Goal: Task Accomplishment & Management: Use online tool/utility

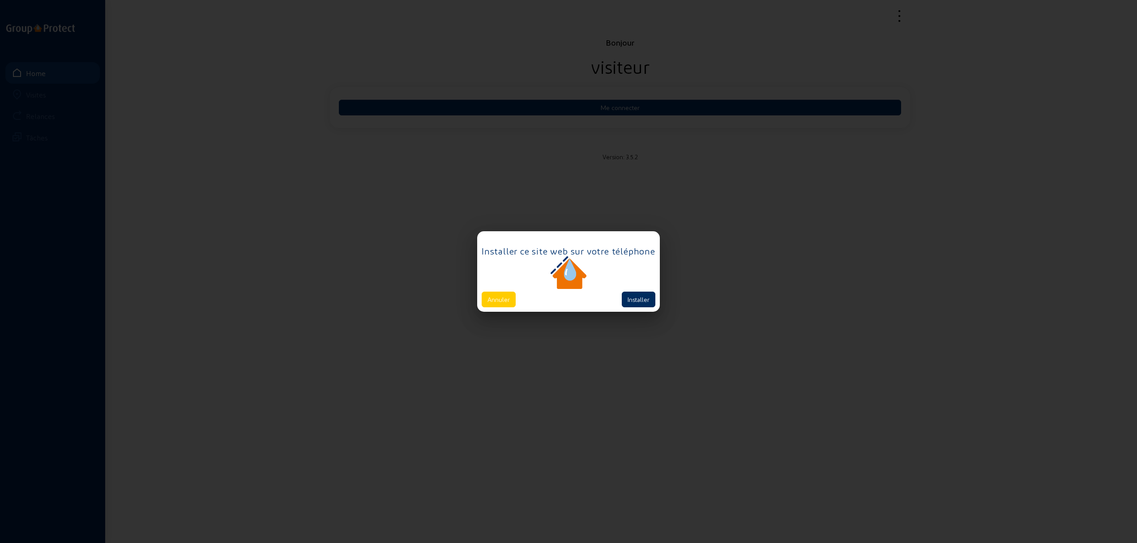
click at [640, 298] on button "Installer" at bounding box center [639, 300] width 34 height 16
click at [505, 307] on button "Annuler" at bounding box center [499, 300] width 34 height 16
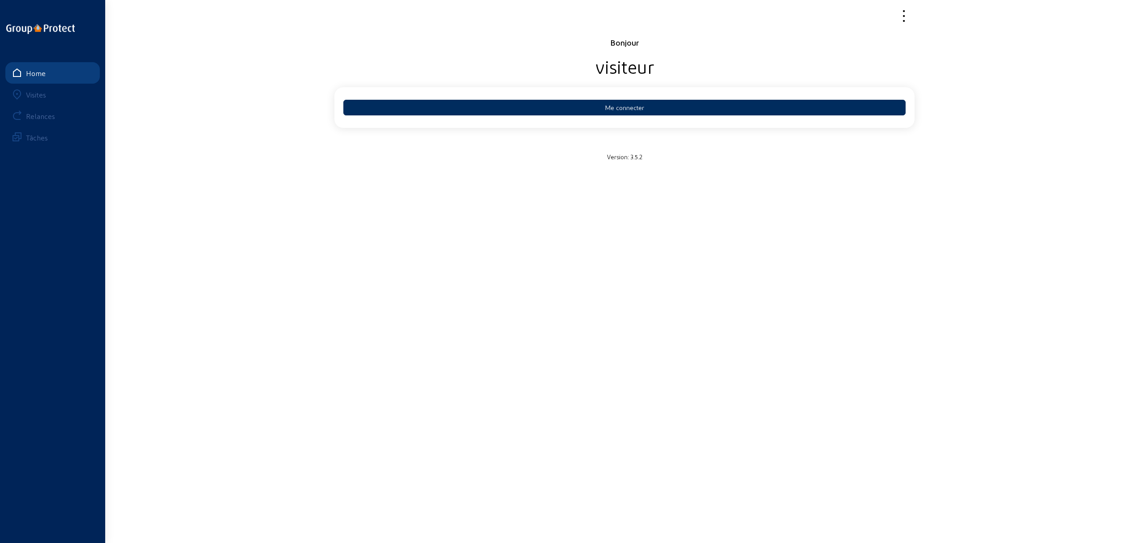
click at [625, 101] on button "Me connecter" at bounding box center [624, 108] width 562 height 16
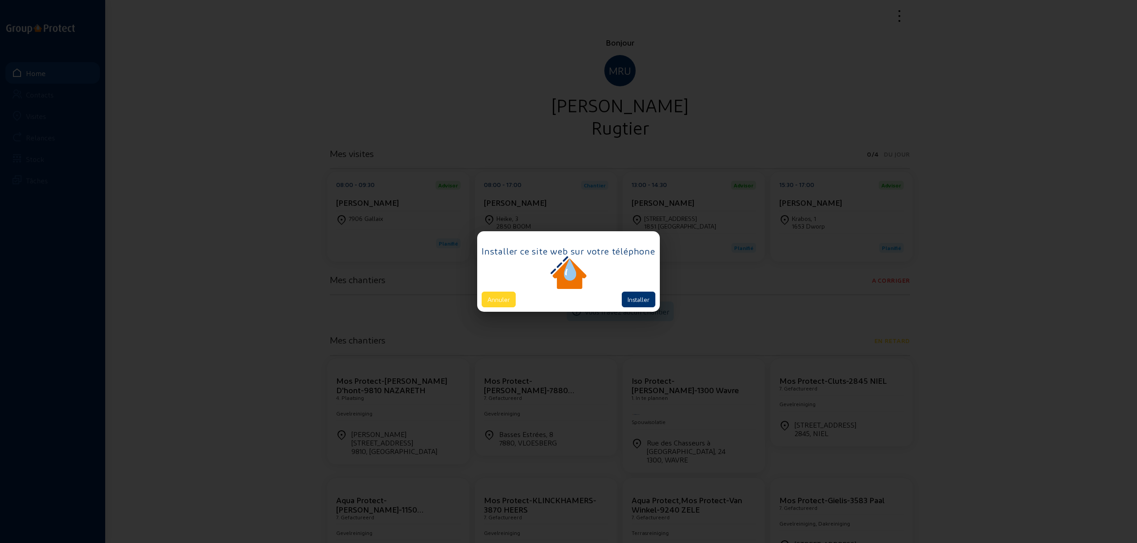
click at [493, 299] on button "Annuler" at bounding box center [499, 300] width 34 height 16
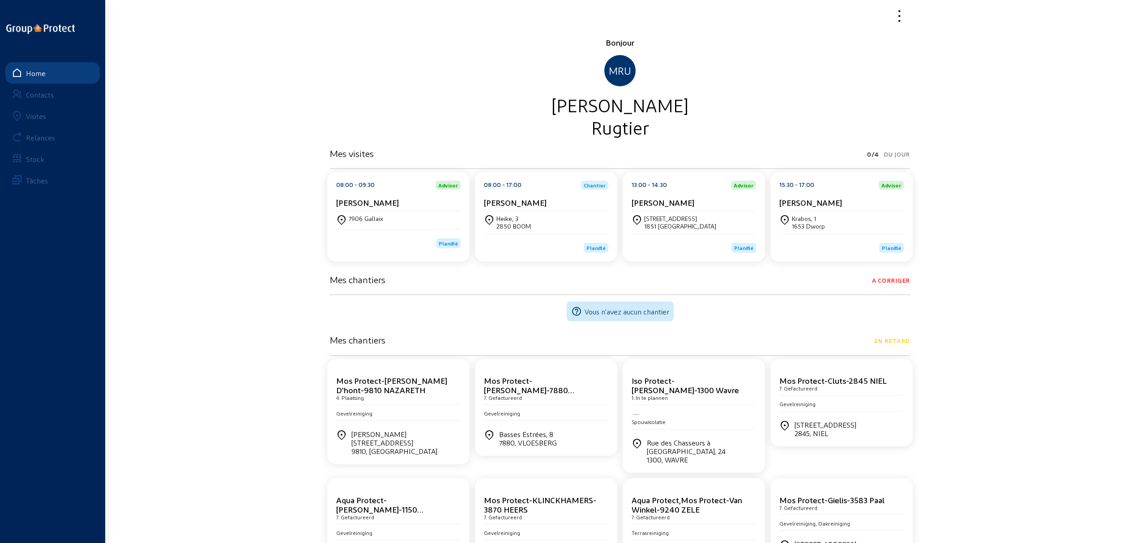
click at [827, 199] on cam-card-title "[PERSON_NAME]" at bounding box center [810, 202] width 63 height 9
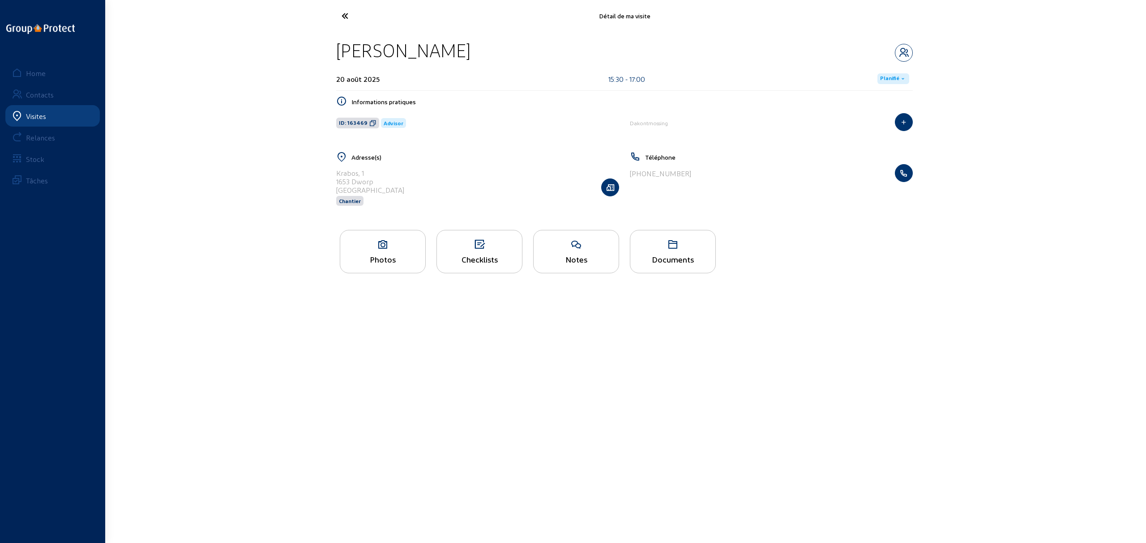
click at [473, 260] on div "Checklists" at bounding box center [479, 259] width 85 height 9
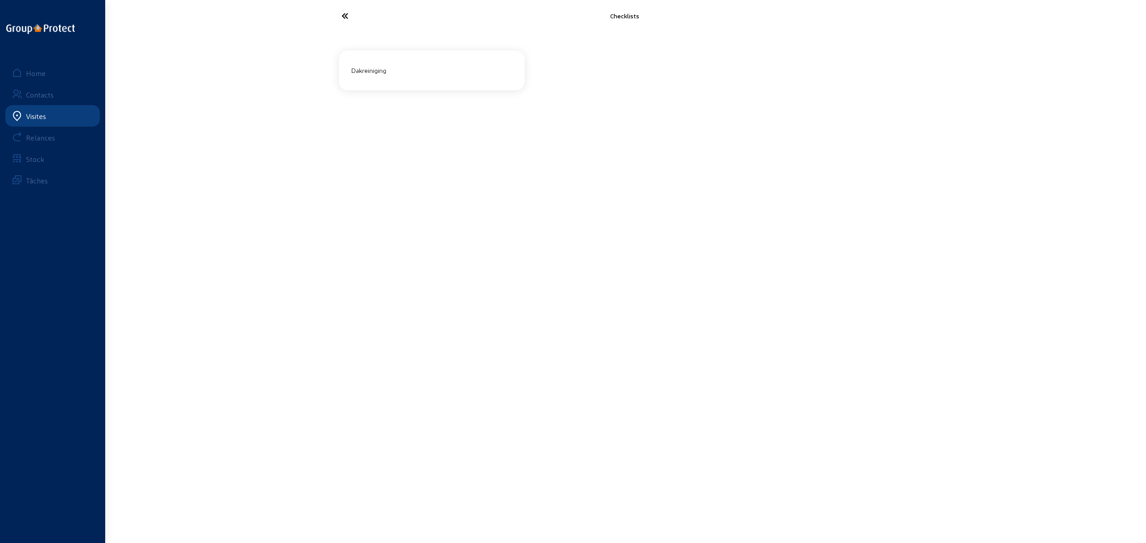
click at [400, 81] on div "Dakreiniging" at bounding box center [432, 71] width 168 height 22
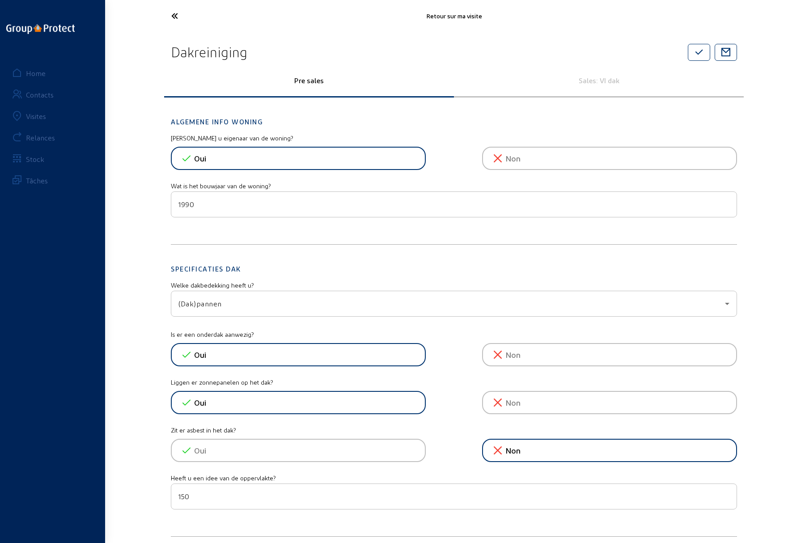
click at [592, 86] on div "Sales: VI dak" at bounding box center [599, 80] width 290 height 33
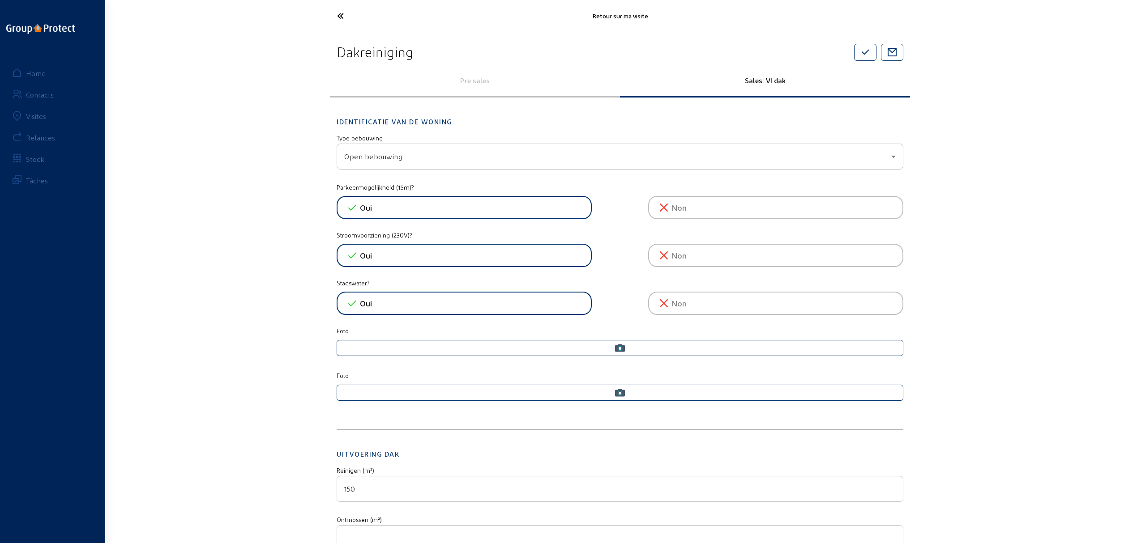
click at [348, 15] on icon at bounding box center [373, 16] width 82 height 16
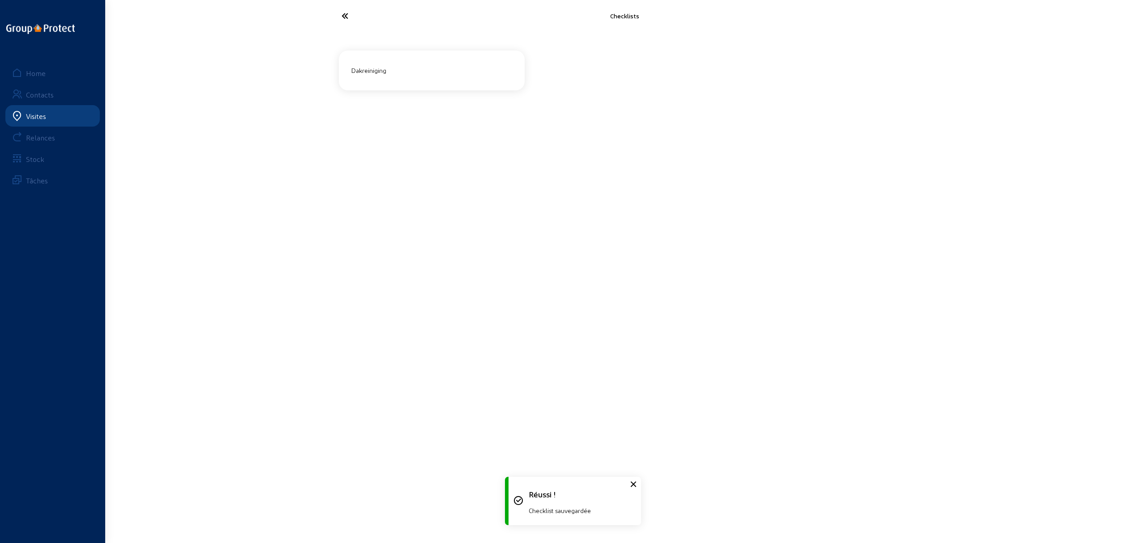
click at [342, 16] on icon at bounding box center [378, 16] width 82 height 16
